Goal: Find specific page/section: Find specific page/section

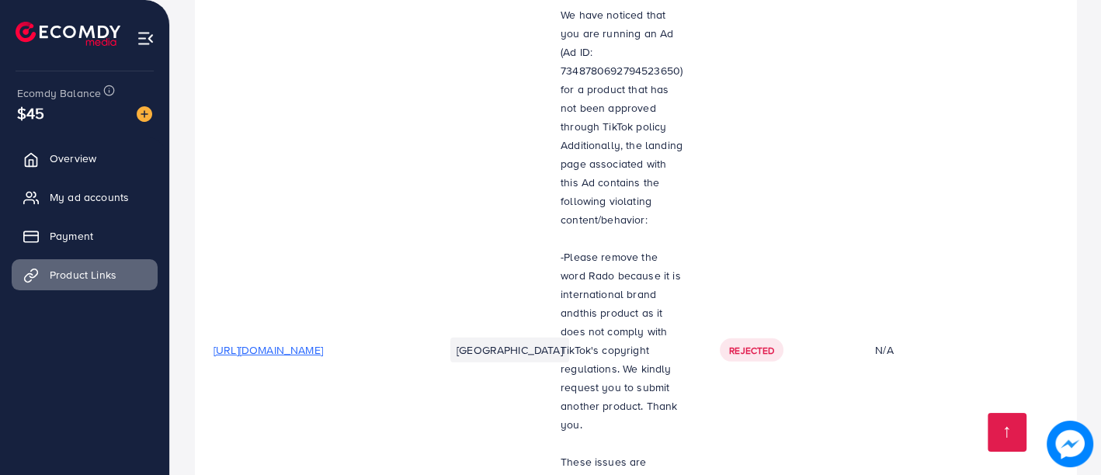
scroll to position [4132, 0]
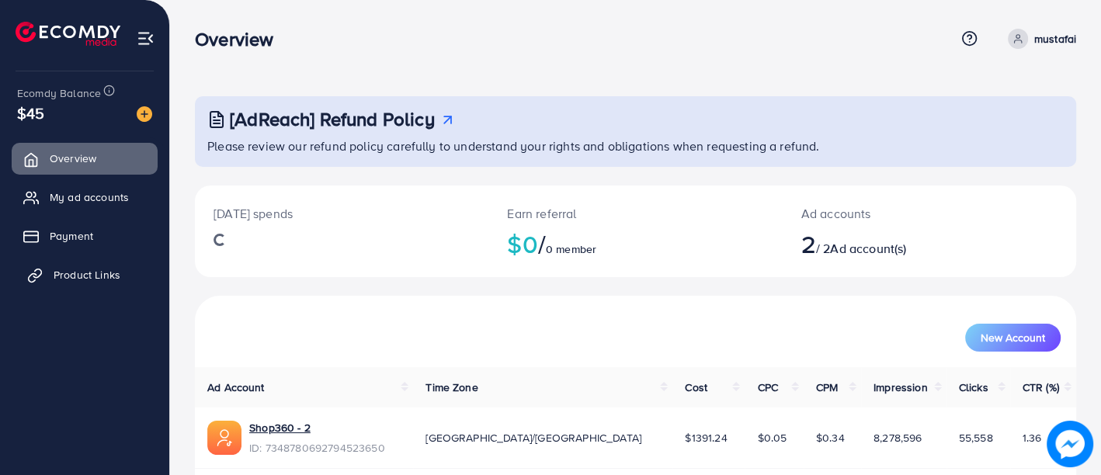
click at [68, 278] on span "Product Links" at bounding box center [87, 275] width 67 height 16
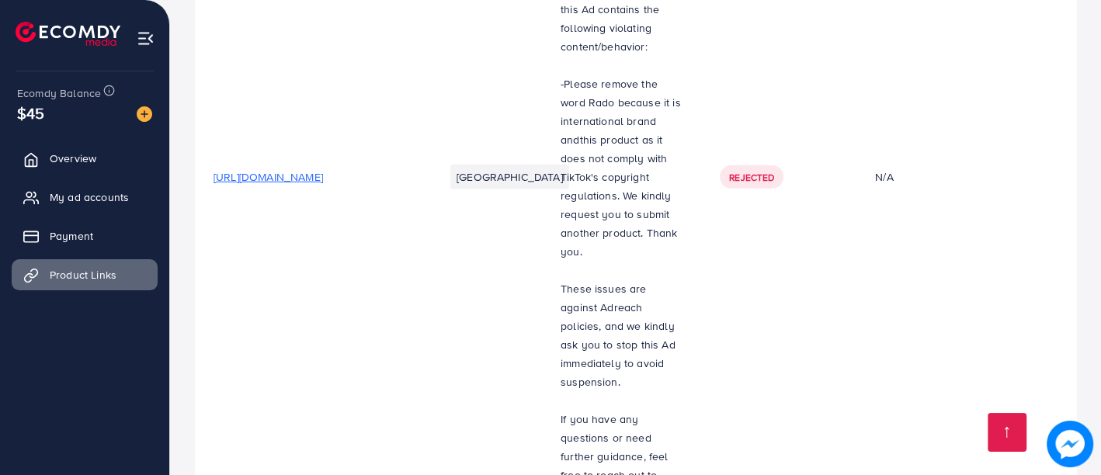
scroll to position [4132, 0]
